Goal: Task Accomplishment & Management: Complete application form

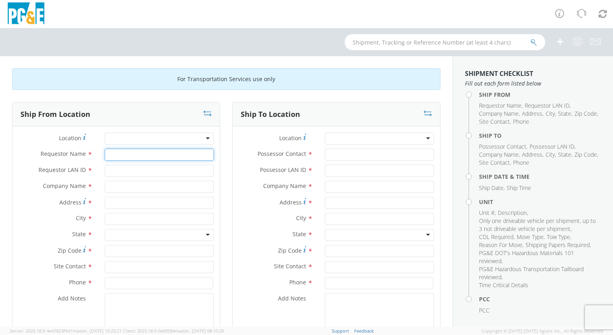
click at [158, 155] on input "Requestor Name *" at bounding box center [159, 155] width 109 height 12
type input "[PERSON_NAME]"
click at [144, 171] on input "Requestor LAN ID *" at bounding box center [159, 171] width 109 height 12
type input "mbg9"
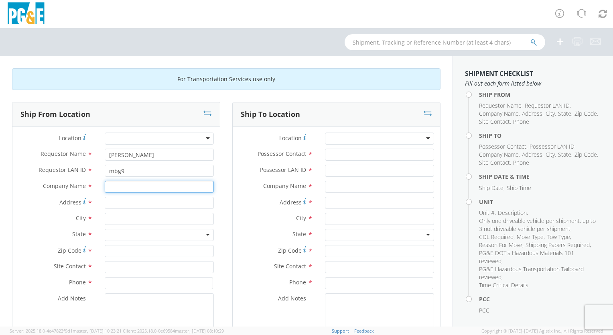
click at [130, 188] on input "text" at bounding box center [159, 187] width 109 height 12
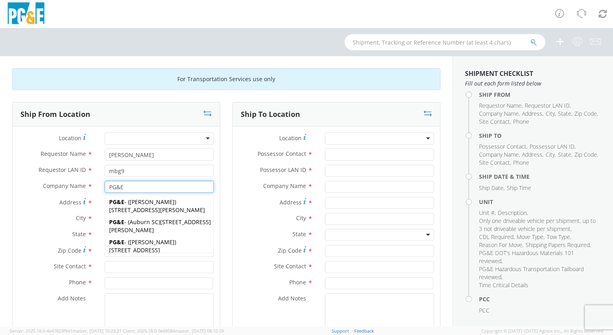
type input "PG&E"
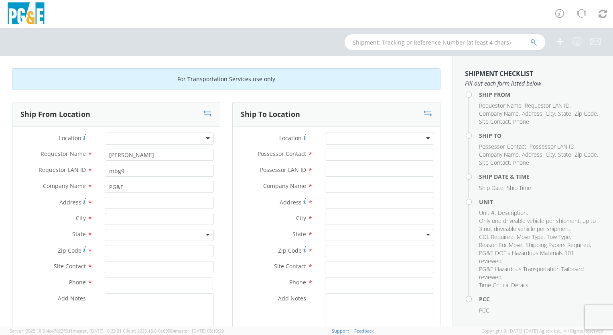
click at [31, 228] on div "City *" at bounding box center [116, 221] width 208 height 16
click at [116, 202] on input "Address *" at bounding box center [159, 203] width 109 height 12
type input "[STREET_ADDRESS]"
click at [119, 218] on input "text" at bounding box center [159, 219] width 109 height 12
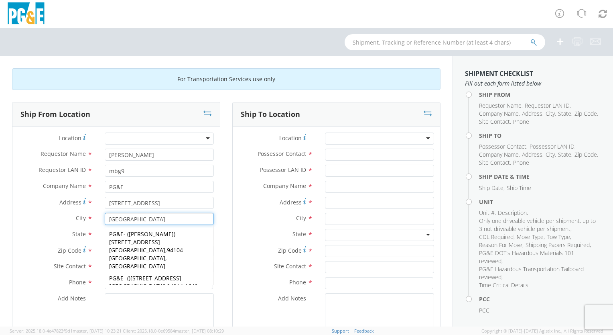
type input "[GEOGRAPHIC_DATA]"
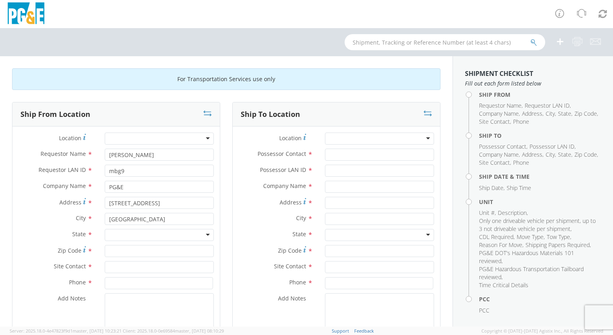
click at [44, 222] on label "City *" at bounding box center [55, 218] width 86 height 10
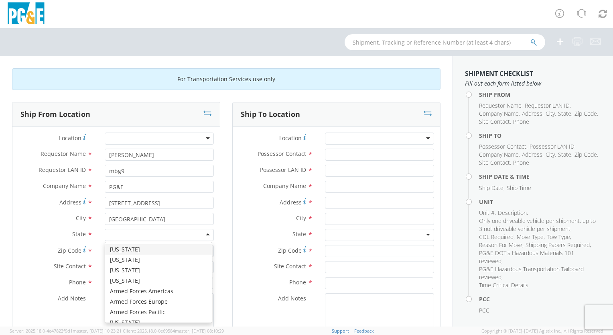
click at [205, 233] on div at bounding box center [159, 235] width 109 height 12
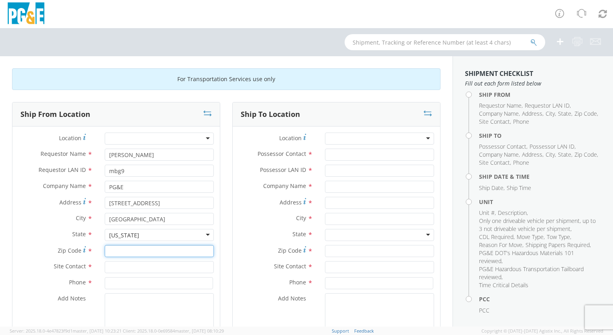
click at [135, 250] on input "Zip Code *" at bounding box center [159, 251] width 109 height 12
type input "94015"
click at [132, 266] on input "text" at bounding box center [159, 267] width 109 height 12
type input "[PERSON_NAME]"
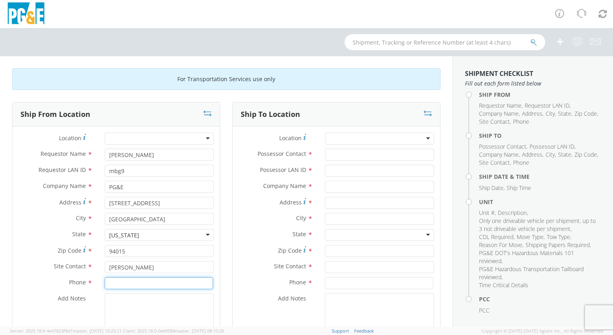
click at [113, 283] on input at bounding box center [159, 283] width 108 height 12
type input "[PHONE_NUMBER]"
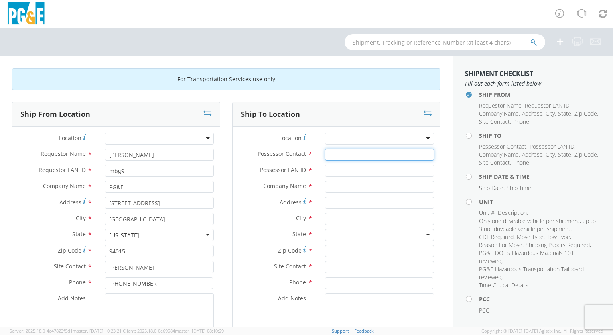
click at [358, 154] on input "Possessor Contact *" at bounding box center [379, 155] width 109 height 12
type input "n/a"
click at [356, 171] on input "Possessor LAN ID *" at bounding box center [379, 171] width 109 height 12
type input "n/a"
click at [342, 186] on input "text" at bounding box center [379, 187] width 109 height 12
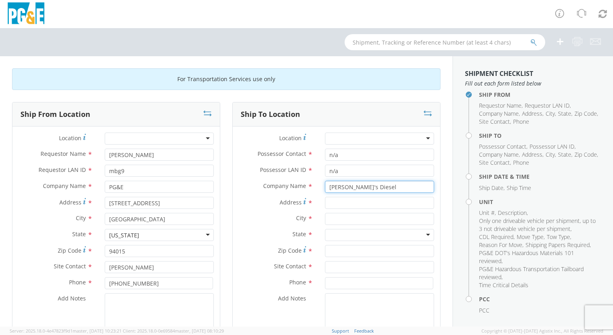
type input "[PERSON_NAME]'s Diesel"
click at [336, 203] on input "Address *" at bounding box center [379, 203] width 109 height 12
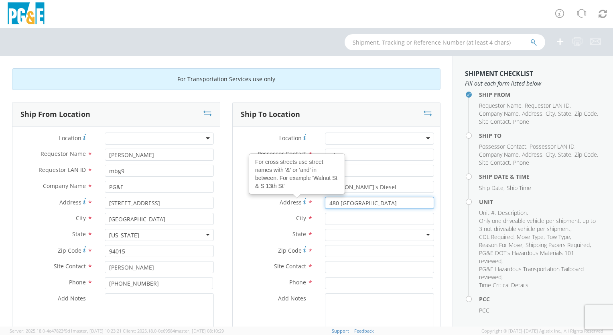
type input "480 [GEOGRAPHIC_DATA]"
click at [332, 218] on input "text" at bounding box center [379, 219] width 109 height 12
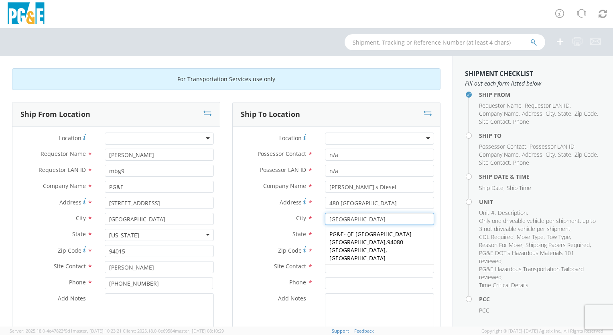
type input "[GEOGRAPHIC_DATA]"
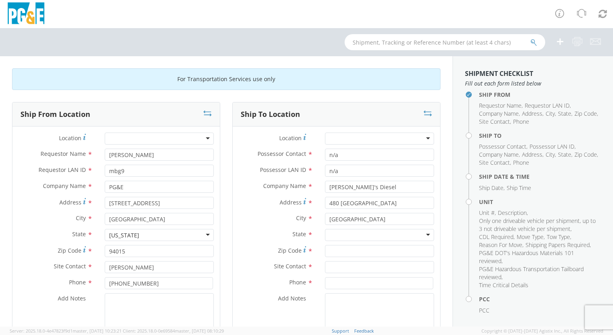
click at [262, 222] on label "City *" at bounding box center [276, 218] width 86 height 10
click at [422, 234] on div at bounding box center [379, 235] width 109 height 12
click at [357, 251] on input "Zip Code *" at bounding box center [379, 251] width 109 height 12
type input "94080"
click at [344, 265] on input "text" at bounding box center [379, 267] width 109 height 12
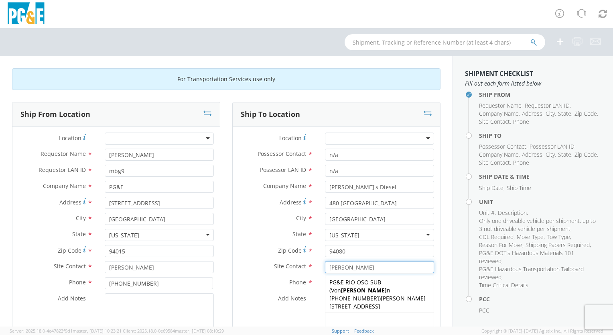
type input "[PERSON_NAME]"
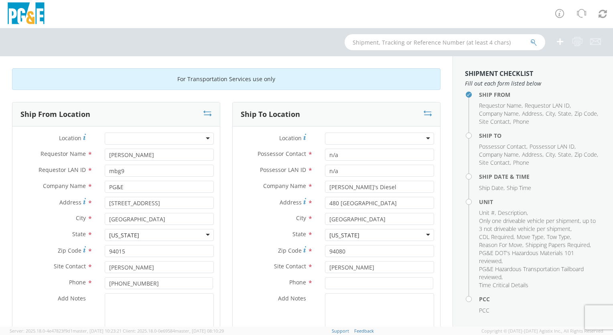
click at [252, 273] on div "Site Contact * [PERSON_NAME] [PERSON_NAME] PG&E RIO OSO SUB - ( [PERSON_NAME] n…" at bounding box center [337, 269] width 208 height 16
click at [332, 283] on input at bounding box center [379, 283] width 108 height 12
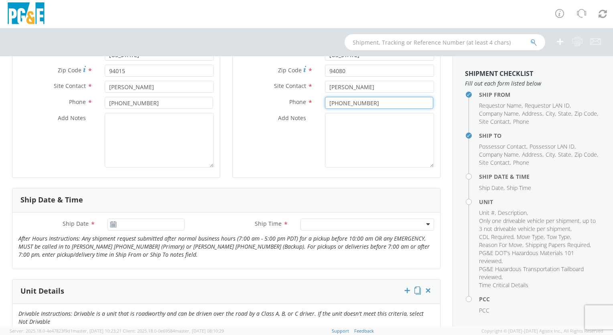
scroll to position [201, 0]
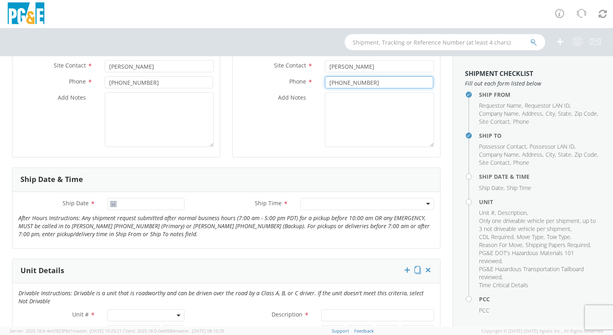
type input "[PHONE_NUMBER]"
type input "[DATE]"
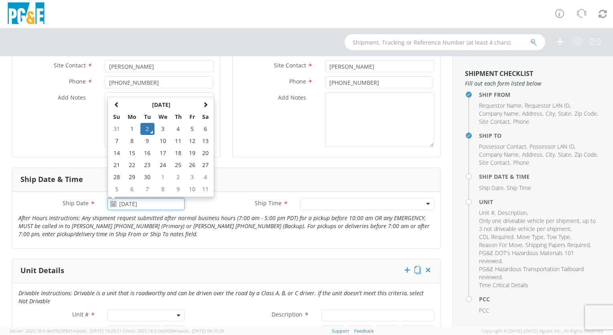
click at [177, 203] on input "[DATE]" at bounding box center [146, 204] width 77 height 12
click at [136, 203] on input "[DATE]" at bounding box center [146, 204] width 77 height 12
click at [145, 126] on td "2" at bounding box center [147, 129] width 14 height 12
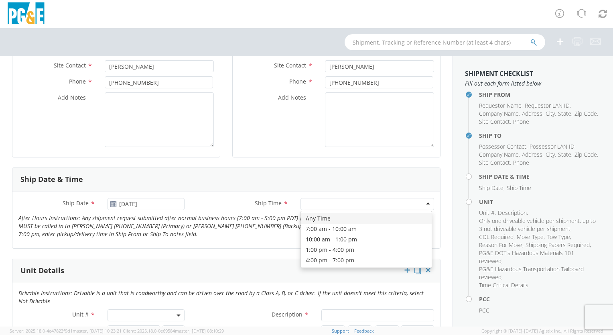
click at [423, 202] on div at bounding box center [368, 204] width 134 height 12
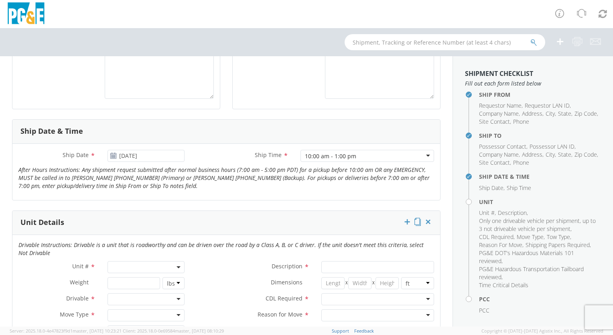
scroll to position [321, 0]
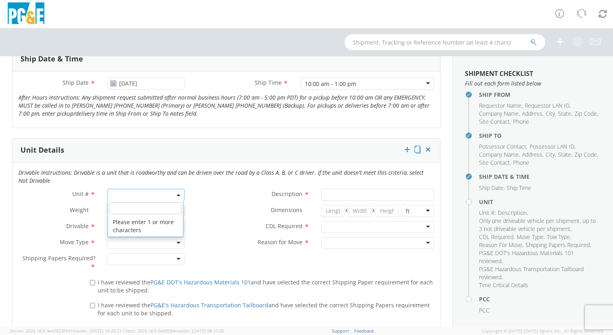
click at [132, 192] on span at bounding box center [146, 195] width 77 height 12
click at [127, 207] on input "search" at bounding box center [146, 208] width 72 height 12
type input "B28550"
type input "TRUCK; TROUBLE W/AERIAL 4X4"
type input "19500"
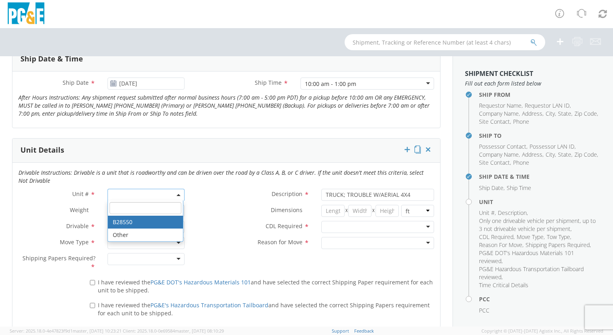
select select "B28550"
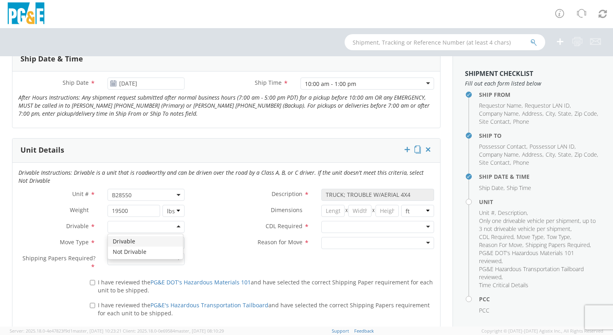
click at [175, 225] on div at bounding box center [146, 227] width 77 height 12
click at [177, 240] on div at bounding box center [146, 243] width 77 height 12
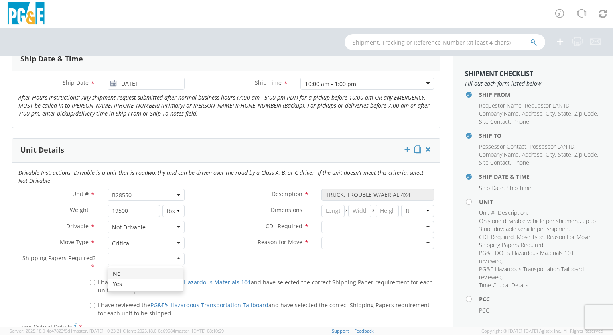
click at [176, 256] on div at bounding box center [146, 259] width 77 height 12
click at [90, 282] on input "I have reviewed the PG&E DOT's Hazardous Materials 101 and have selected the co…" at bounding box center [92, 282] width 5 height 5
checkbox input "true"
click at [91, 304] on input "I have reviewed the PG&E's Hazardous Transportation Tailboard and have selected…" at bounding box center [92, 305] width 5 height 5
checkbox input "true"
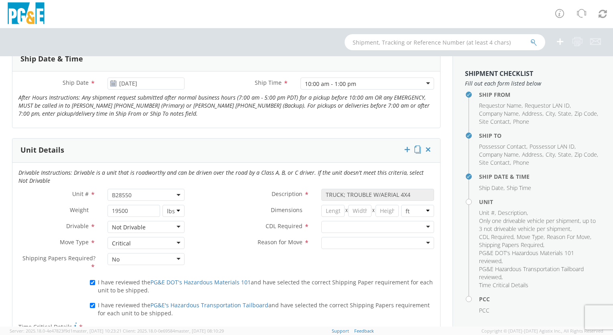
click at [421, 225] on div at bounding box center [378, 227] width 113 height 12
click at [424, 240] on div at bounding box center [378, 243] width 113 height 12
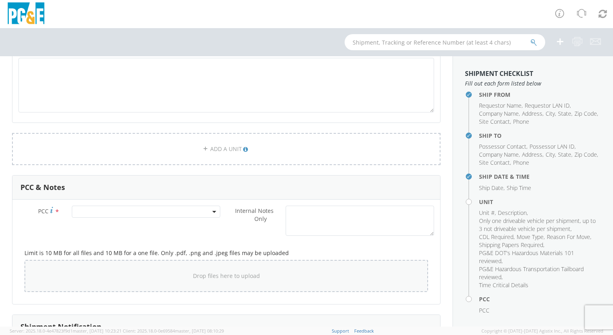
scroll to position [602, 0]
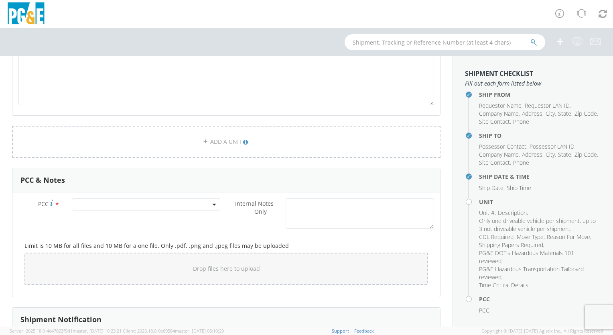
click at [212, 203] on b at bounding box center [214, 204] width 4 height 2
click at [175, 218] on input "number" at bounding box center [145, 218] width 142 height 12
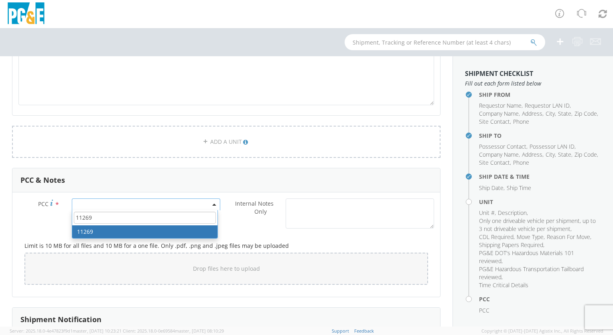
type input "11269"
select select "11269"
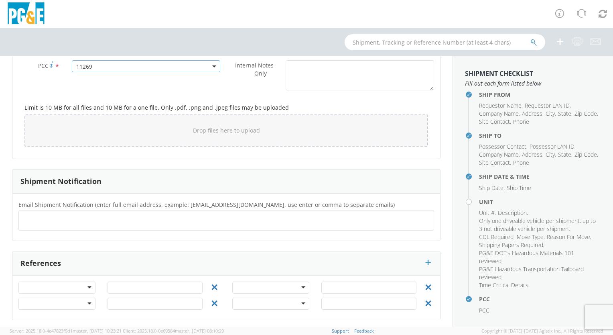
scroll to position [742, 0]
click at [112, 214] on ul at bounding box center [226, 218] width 409 height 13
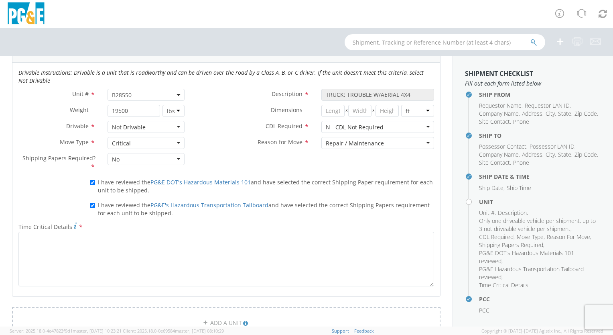
scroll to position [461, 0]
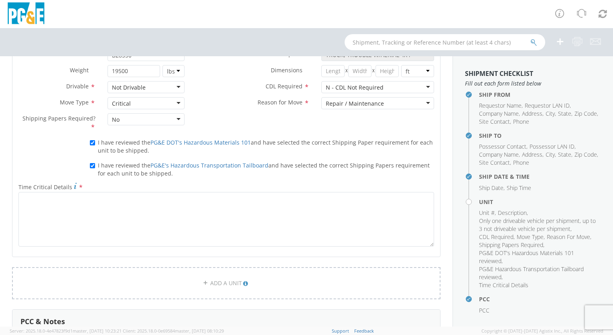
type input "[EMAIL_ADDRESS][DOMAIN_NAME]"
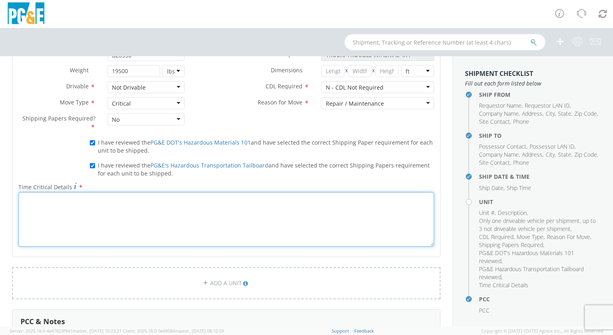
click at [33, 201] on textarea "Time Critical Details *" at bounding box center [226, 219] width 416 height 55
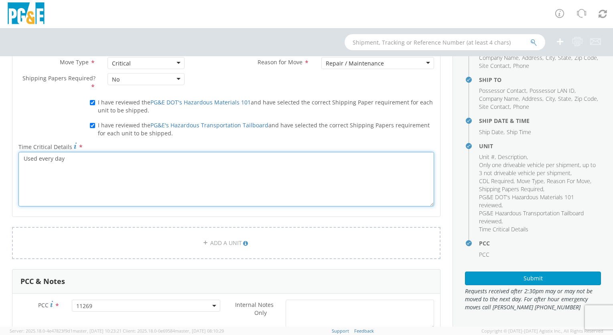
scroll to position [56, 0]
type textarea "Used every day"
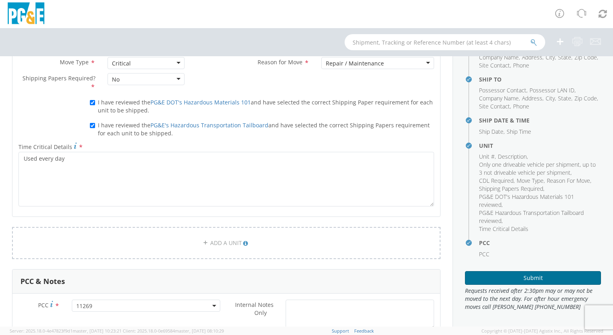
click at [534, 275] on button "Submit" at bounding box center [533, 278] width 136 height 14
